Goal: Information Seeking & Learning: Find specific fact

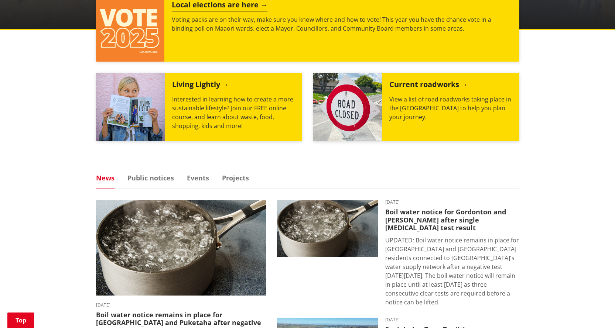
scroll to position [406, 0]
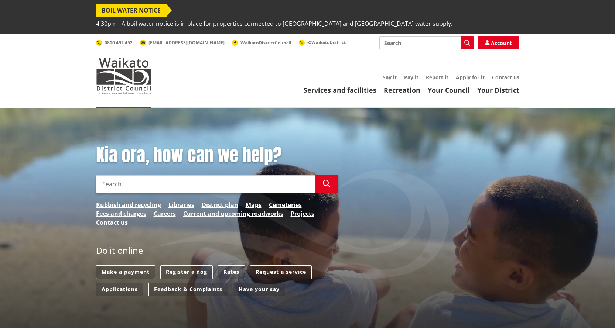
click at [143, 177] on input "Search" at bounding box center [205, 185] width 219 height 18
type input "exemption"
click at [323, 180] on icon "button" at bounding box center [326, 183] width 7 height 7
